Goal: Use online tool/utility: Utilize a website feature to perform a specific function

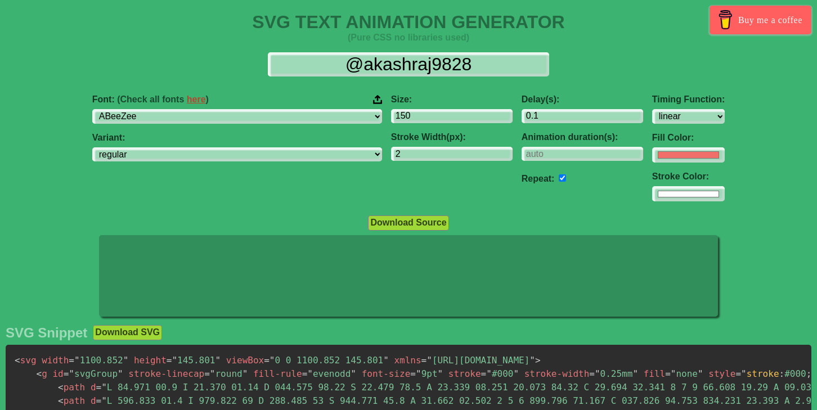
select select "linear"
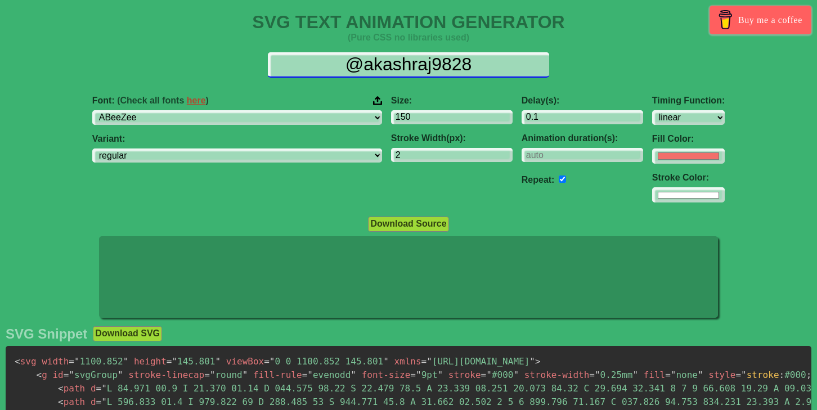
drag, startPoint x: 482, startPoint y: 65, endPoint x: 334, endPoint y: 65, distance: 148.6
click at [334, 65] on input "@akashraj9828" at bounding box center [408, 64] width 281 height 25
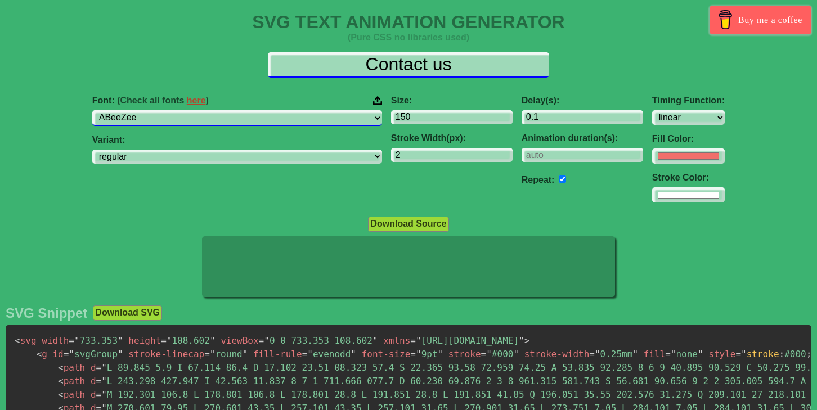
type input "Contact us"
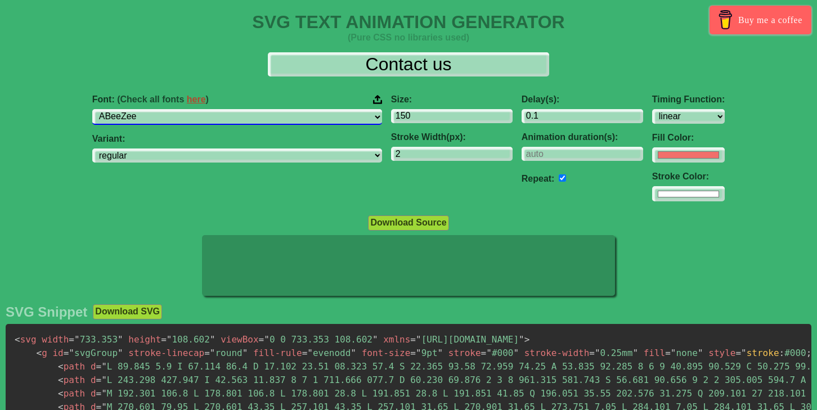
click at [255, 121] on select "ABeeZee [PERSON_NAME] Display AR One Sans [PERSON_NAME] Libre Aboreto Abril Fat…" at bounding box center [237, 116] width 290 height 15
select select "Trirong"
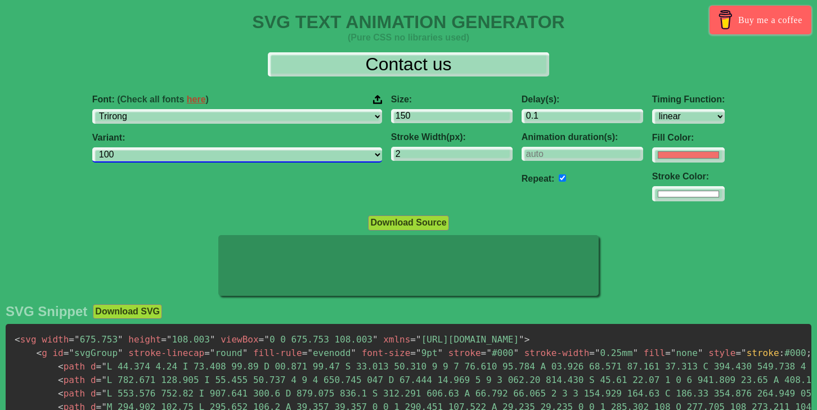
click at [326, 155] on select "100 100italic 200 200italic 300 300italic regular italic 500 500italic 600 600i…" at bounding box center [237, 154] width 290 height 15
select select "regular"
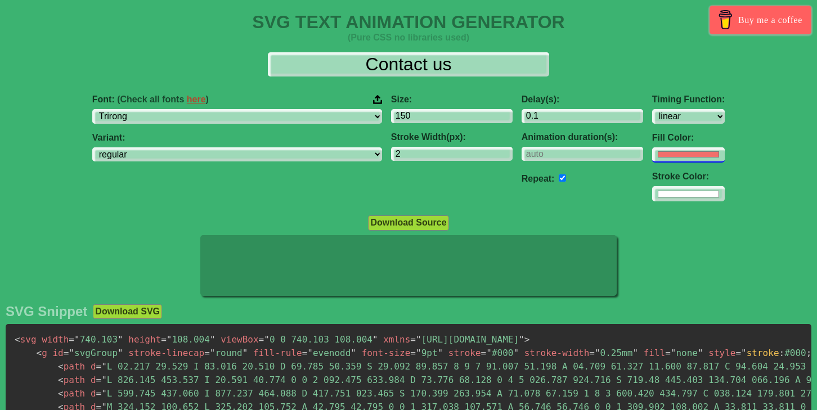
click at [652, 157] on input "#f16f6b" at bounding box center [688, 154] width 73 height 15
type input "#ffffff"
click at [762, 200] on div "Font: (Check all fonts here ) ABeeZee [PERSON_NAME] Display AR One Sans [PERSON…" at bounding box center [408, 149] width 817 height 126
click at [399, 156] on input "2" at bounding box center [452, 154] width 122 height 15
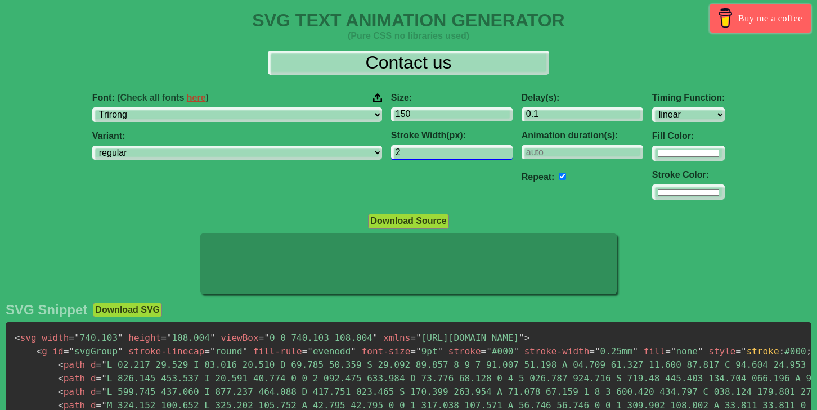
scroll to position [2, 0]
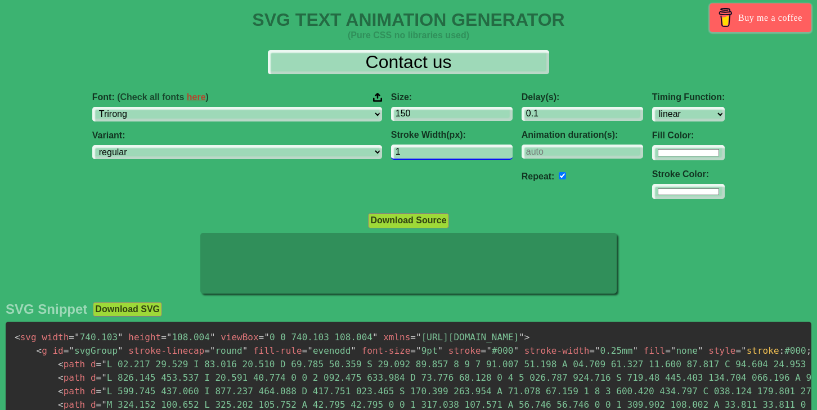
type input "1"
click at [441, 153] on input "1" at bounding box center [452, 152] width 122 height 15
click at [704, 250] on div at bounding box center [408, 264] width 817 height 63
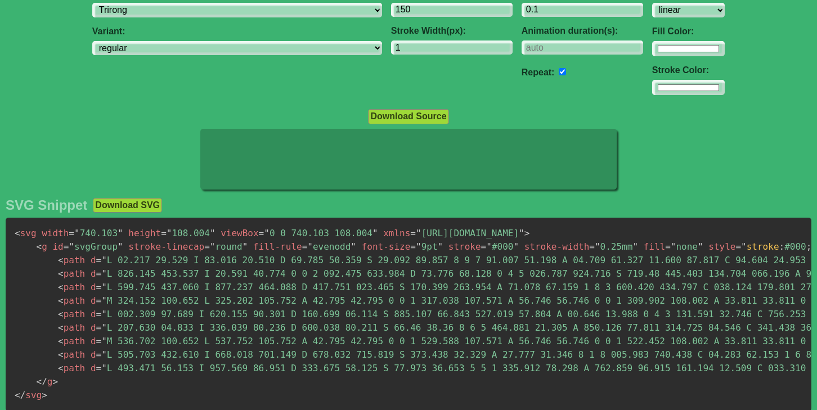
scroll to position [195, 0]
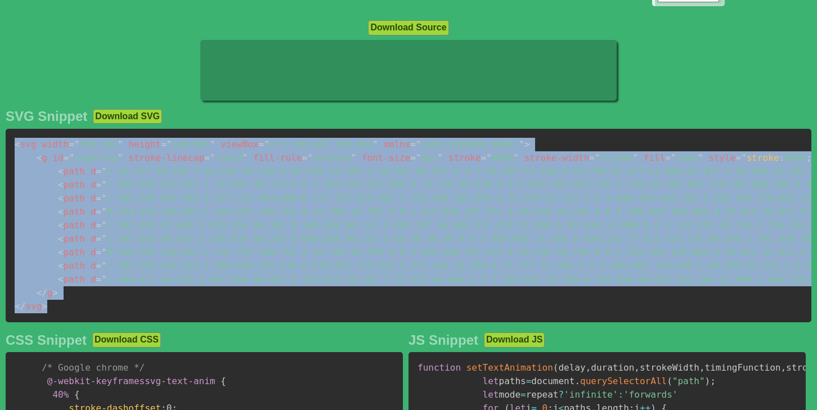
drag, startPoint x: 15, startPoint y: 145, endPoint x: 64, endPoint y: 316, distance: 178.0
click at [64, 316] on pre "< svg width = " 740.103 " height = " 108.004 " viewBox = " 0 0 740.103 108.004 …" at bounding box center [409, 226] width 806 height 194
copy code "< svg width = " 740.103 " height = " 108.004 " viewBox = " 0 0 740.103 108.004 …"
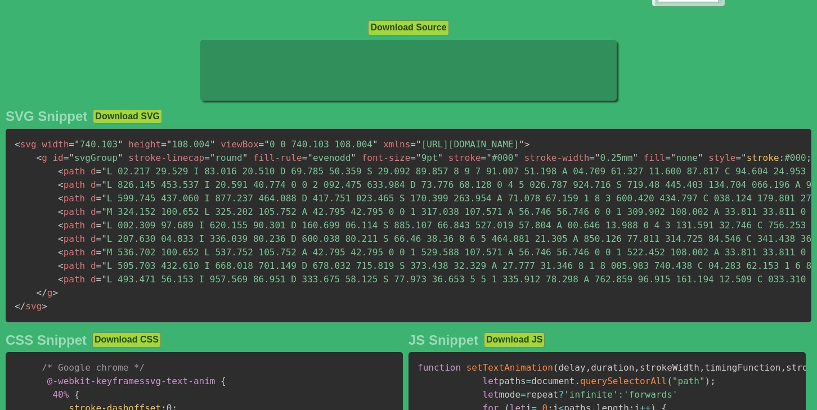
click at [32, 87] on div at bounding box center [408, 71] width 817 height 63
